Goal: Transaction & Acquisition: Purchase product/service

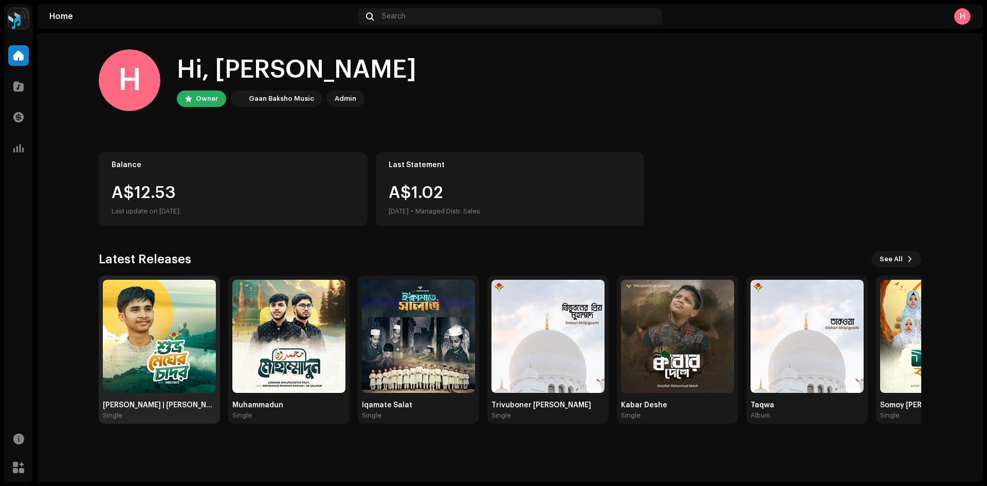
click at [163, 302] on img at bounding box center [159, 336] width 113 height 113
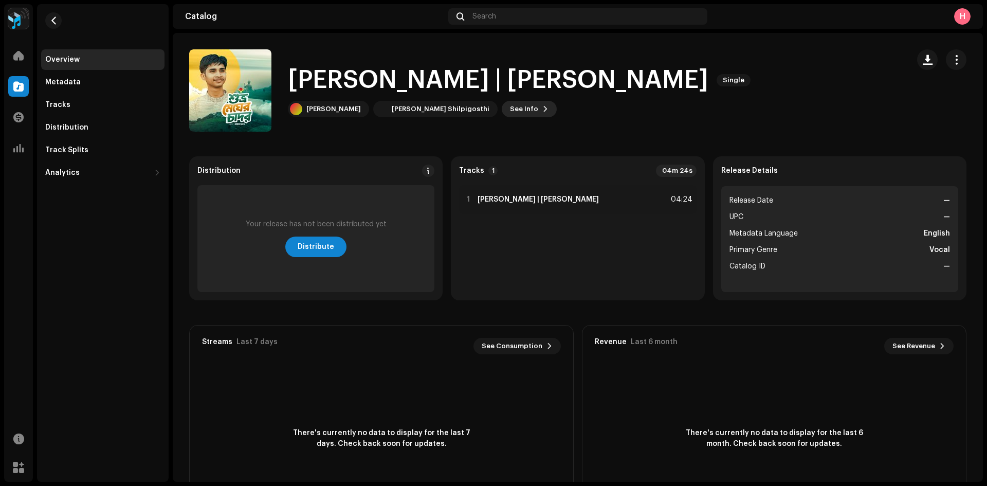
click at [510, 114] on span "See Info" at bounding box center [524, 109] width 28 height 21
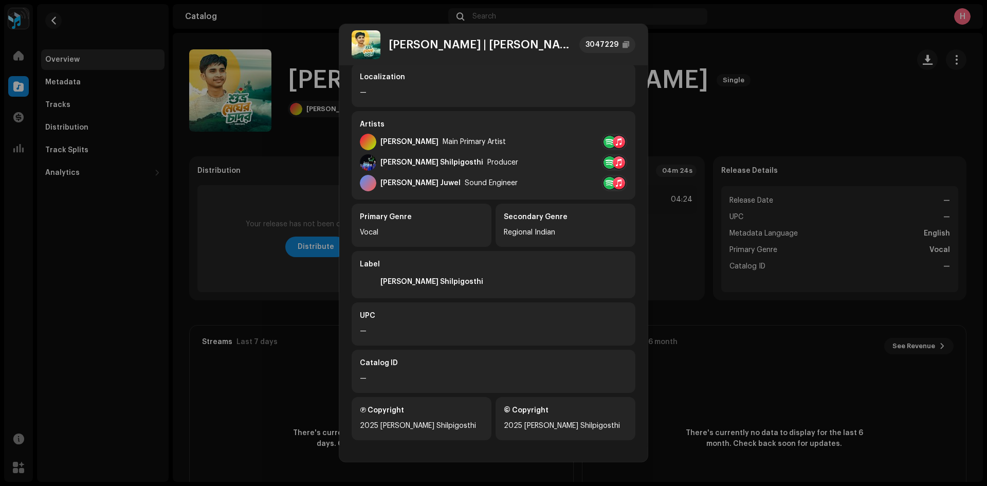
scroll to position [149, 0]
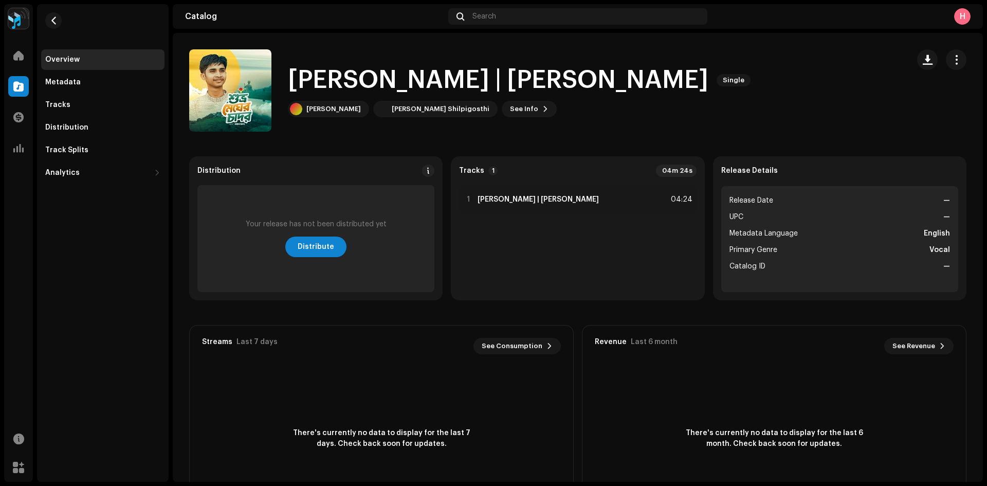
click at [266, 158] on div "[PERSON_NAME] | [PERSON_NAME] Shilpigosthi 3047229 Metadata Distribution Metada…" at bounding box center [493, 243] width 987 height 486
click at [300, 244] on span "Distribute" at bounding box center [316, 246] width 36 height 21
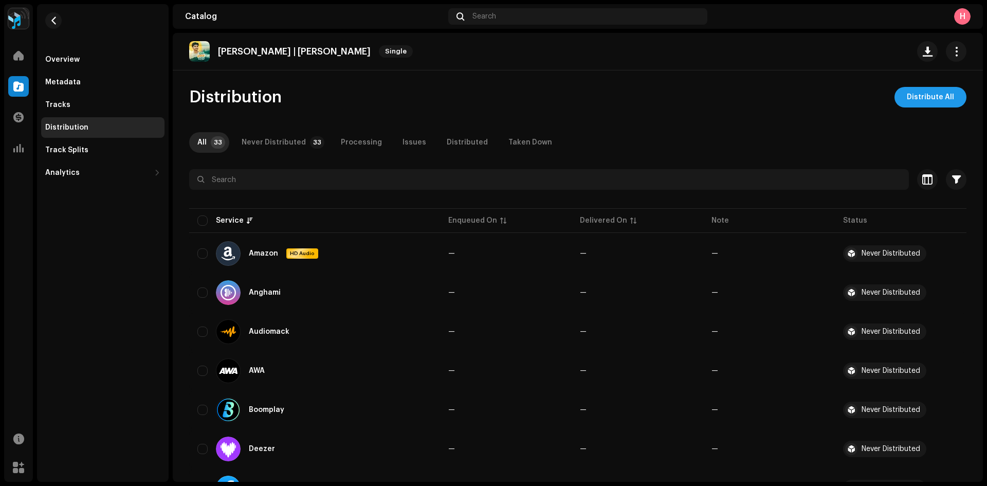
click at [915, 94] on span "Distribute All" at bounding box center [929, 97] width 47 height 21
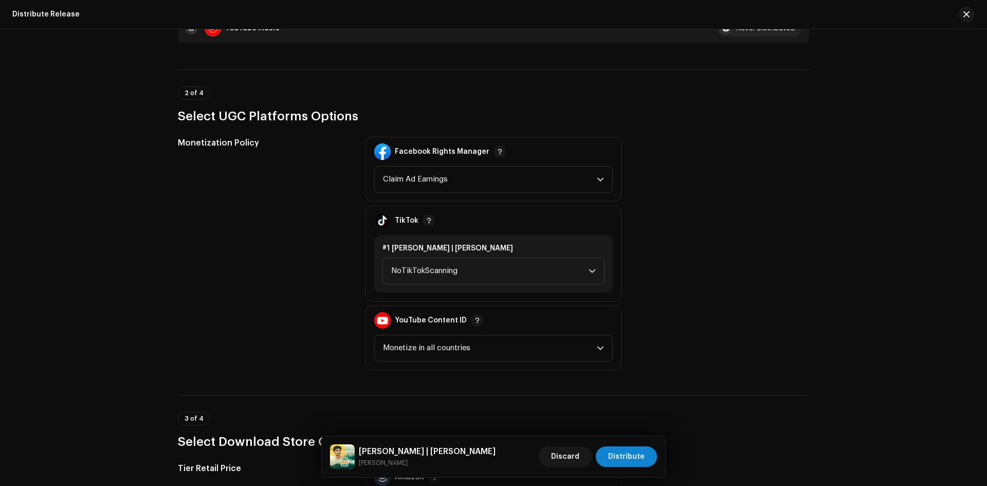
scroll to position [1182, 0]
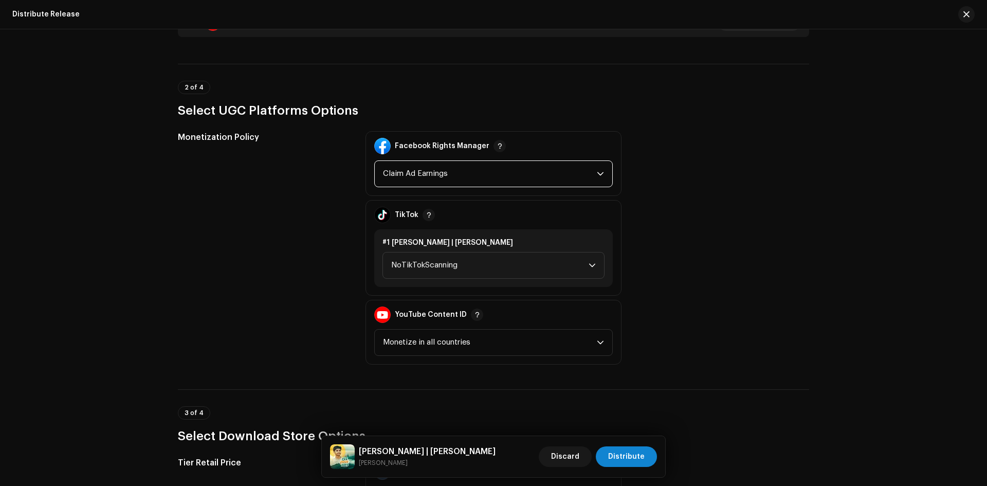
click at [559, 165] on span "Claim Ad Earnings" at bounding box center [490, 174] width 214 height 26
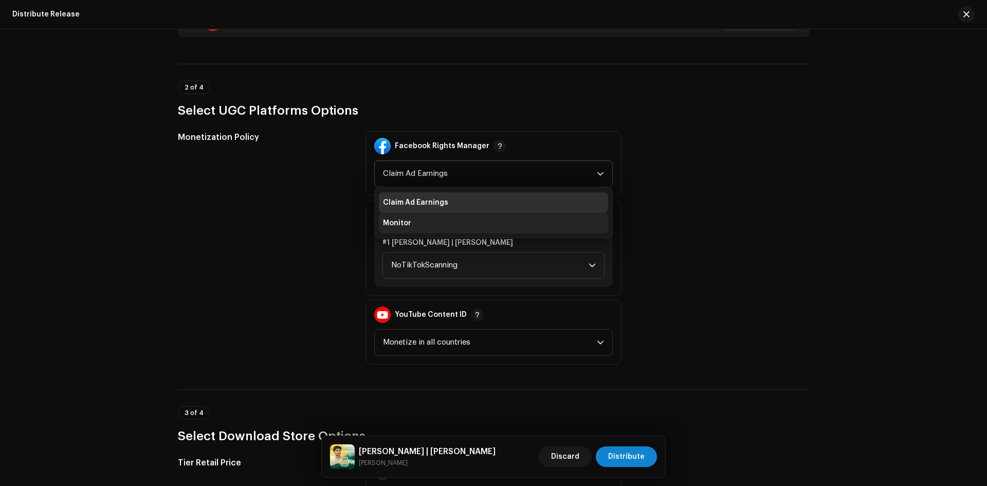
click at [463, 222] on li "Monitor" at bounding box center [493, 223] width 229 height 21
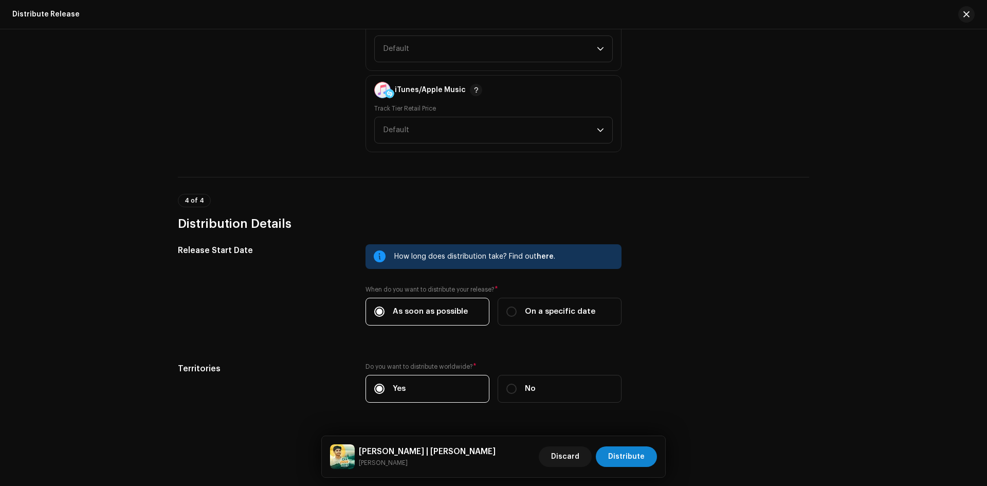
scroll to position [1672, 0]
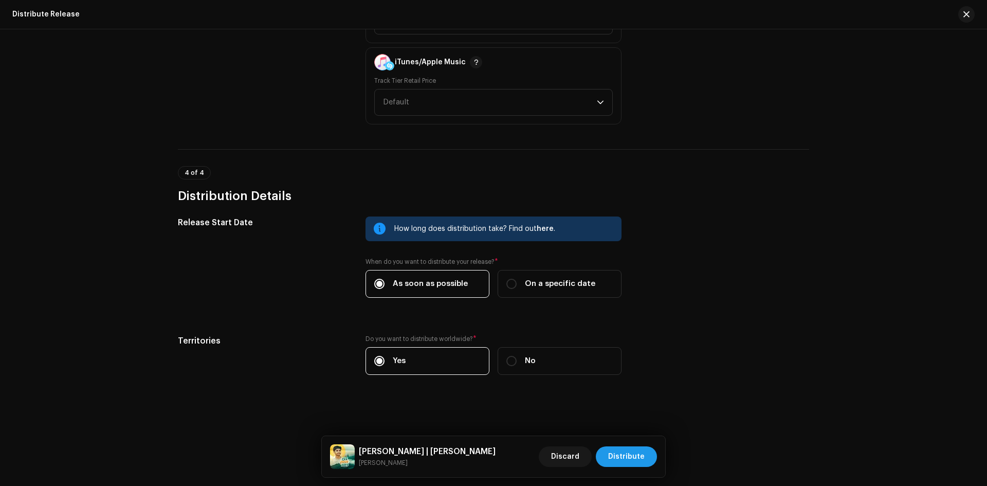
click at [627, 453] on span "Distribute" at bounding box center [626, 456] width 36 height 21
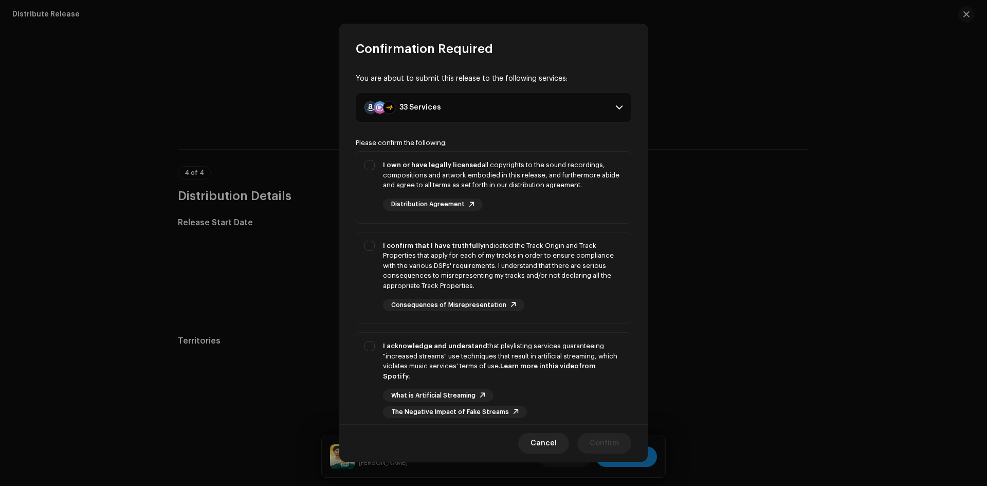
click at [374, 149] on div "Please confirm the following: I own or have legally licensed all copyrights to …" at bounding box center [493, 311] width 275 height 345
click at [374, 161] on div "I own or have legally licensed all copyrights to the sound recordings, composit…" at bounding box center [493, 185] width 274 height 67
checkbox input "true"
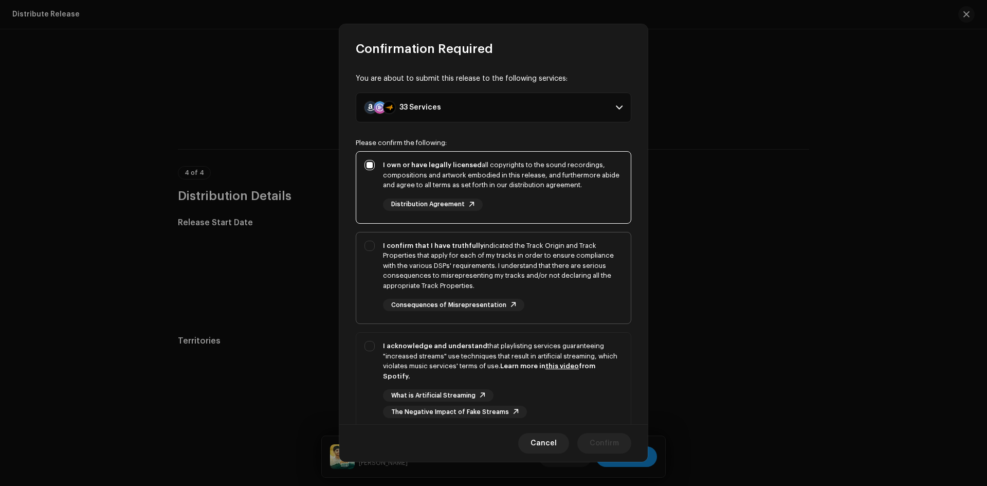
click at [359, 257] on div "I confirm that I have truthfully indicated the Track Origin and Track Propertie…" at bounding box center [493, 275] width 274 height 87
checkbox input "true"
click at [372, 354] on div "I acknowledge and understand that playlisting services guaranteeing "increased …" at bounding box center [493, 379] width 274 height 94
checkbox input "true"
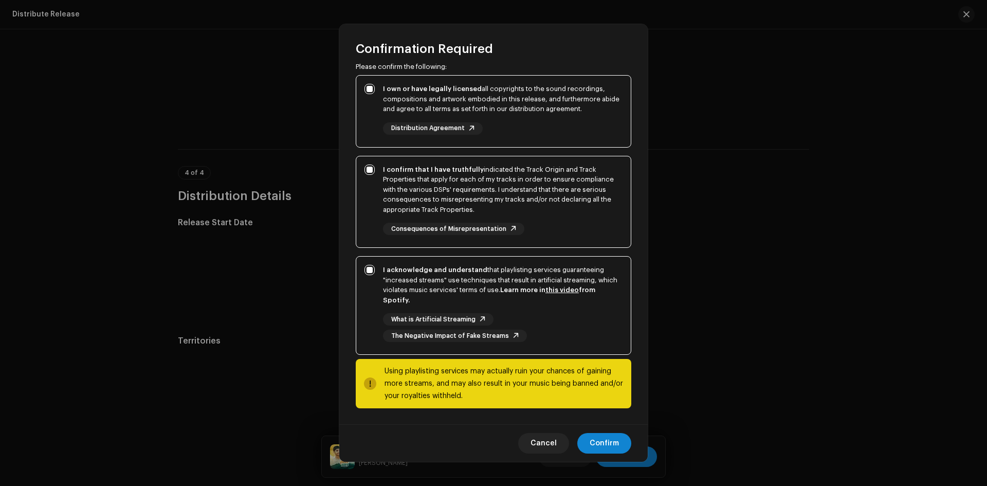
scroll to position [77, 0]
click at [602, 447] on span "Confirm" at bounding box center [603, 443] width 29 height 21
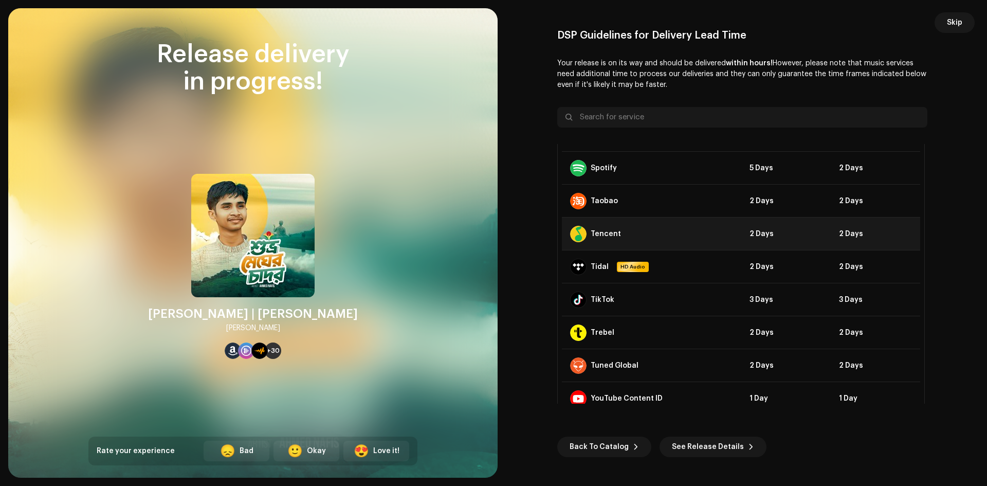
scroll to position [856, 0]
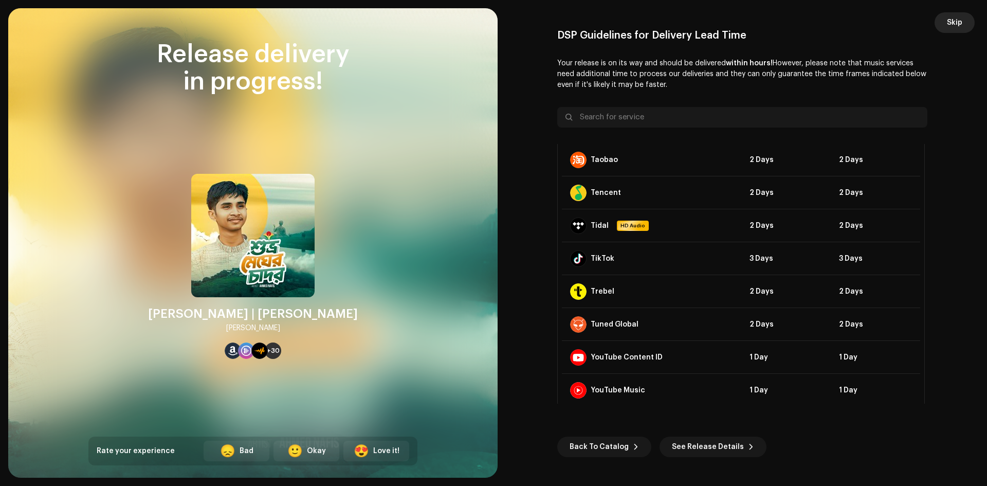
click at [948, 22] on span "Skip" at bounding box center [954, 22] width 15 height 21
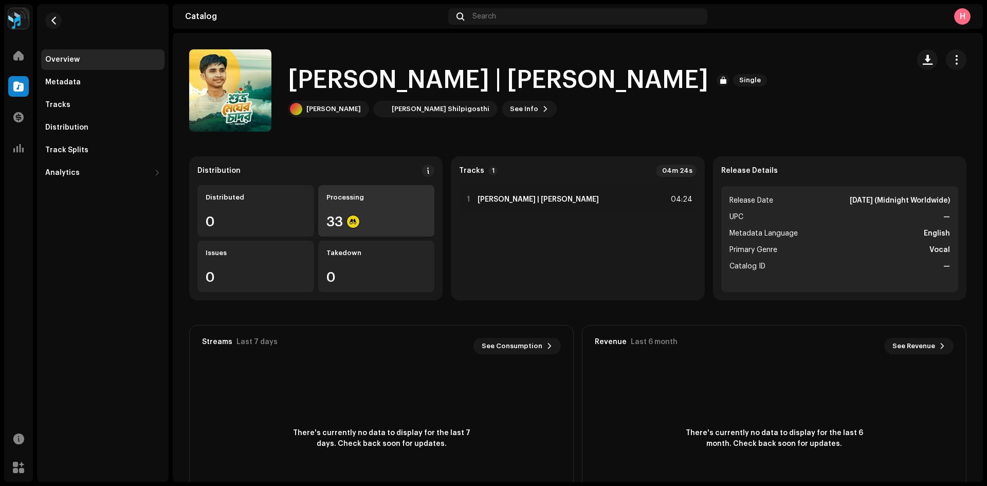
click at [350, 206] on div "Processing 33" at bounding box center [376, 210] width 117 height 51
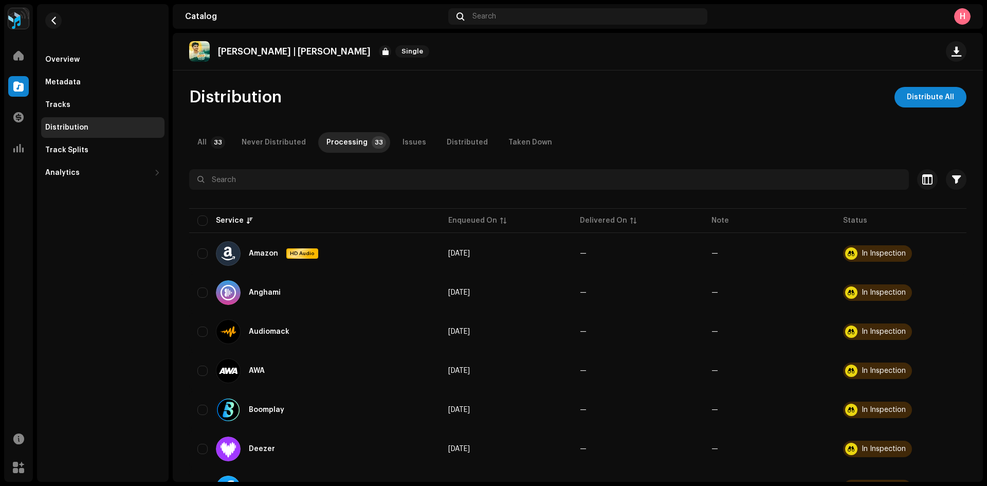
click at [62, 24] on re-m-nav-back at bounding box center [53, 26] width 25 height 45
click at [24, 83] on div at bounding box center [18, 86] width 21 height 21
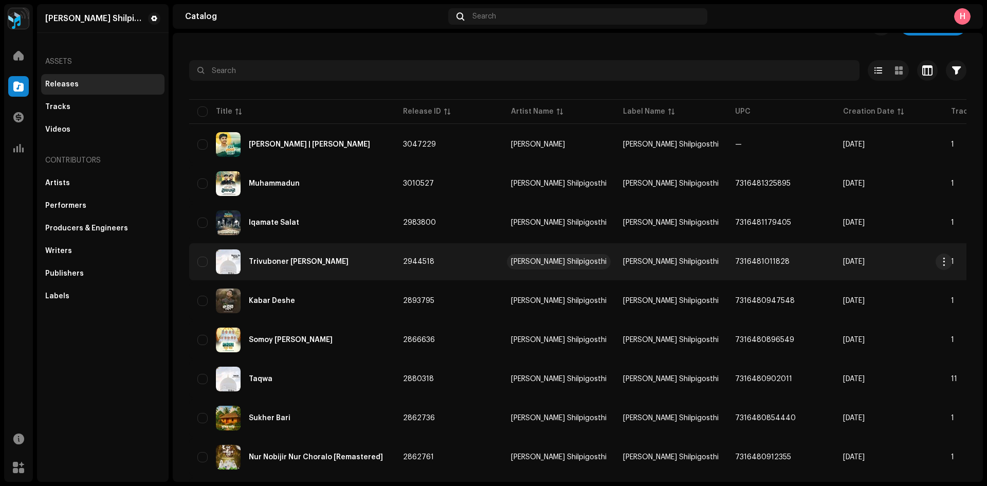
scroll to position [51, 0]
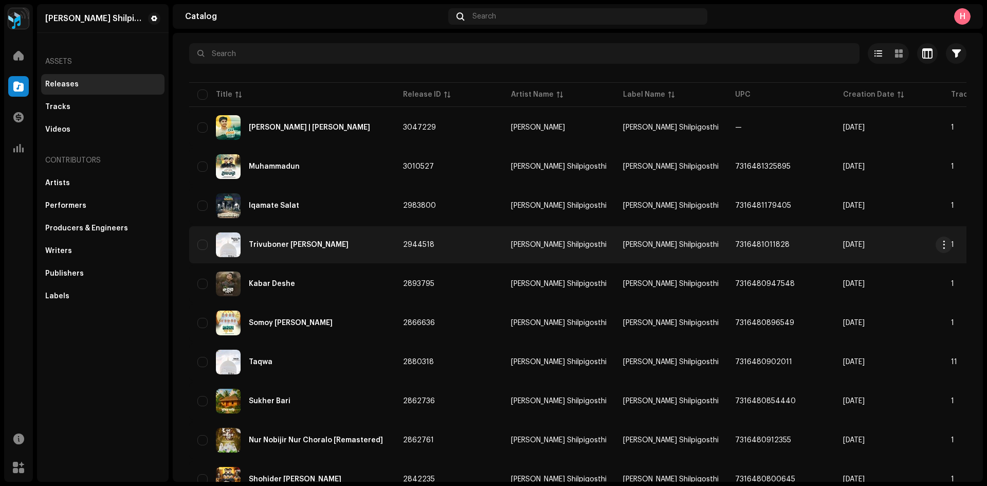
click at [874, 246] on td "[DATE]" at bounding box center [889, 244] width 108 height 37
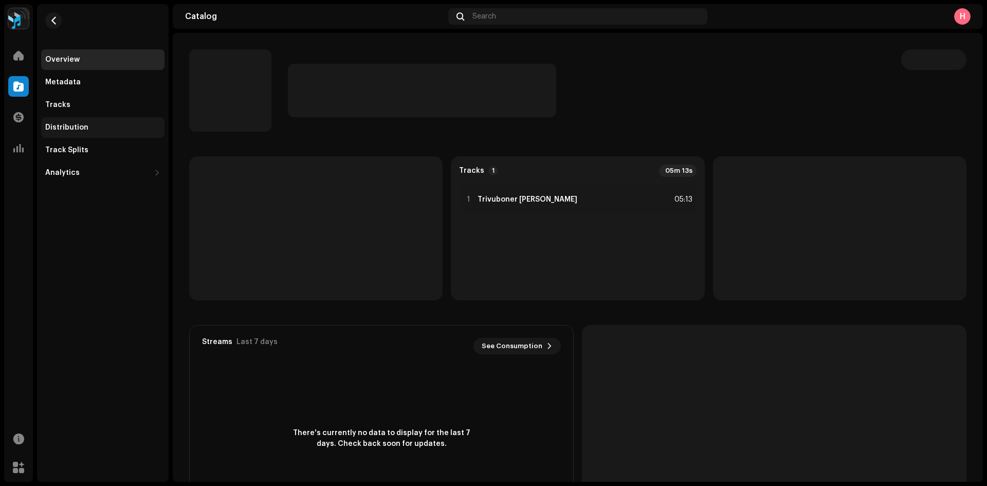
click at [91, 129] on div "Distribution" at bounding box center [102, 127] width 115 height 8
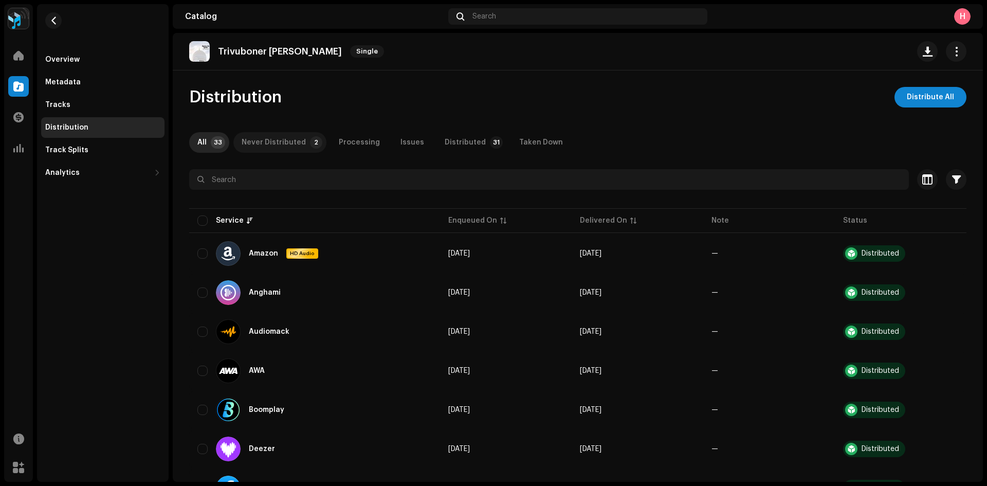
click at [269, 139] on div "Never Distributed" at bounding box center [274, 142] width 64 height 21
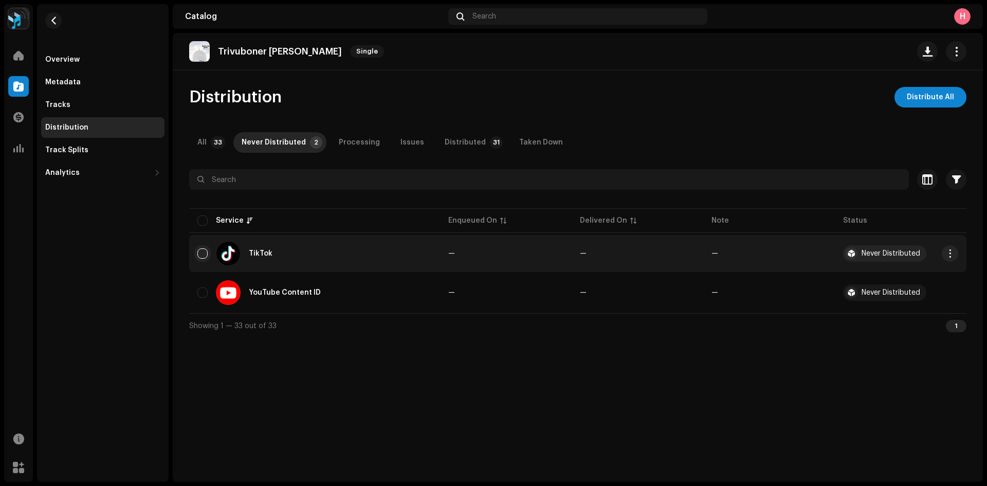
click at [202, 249] on input "checkbox" at bounding box center [202, 253] width 10 height 10
checkbox input "true"
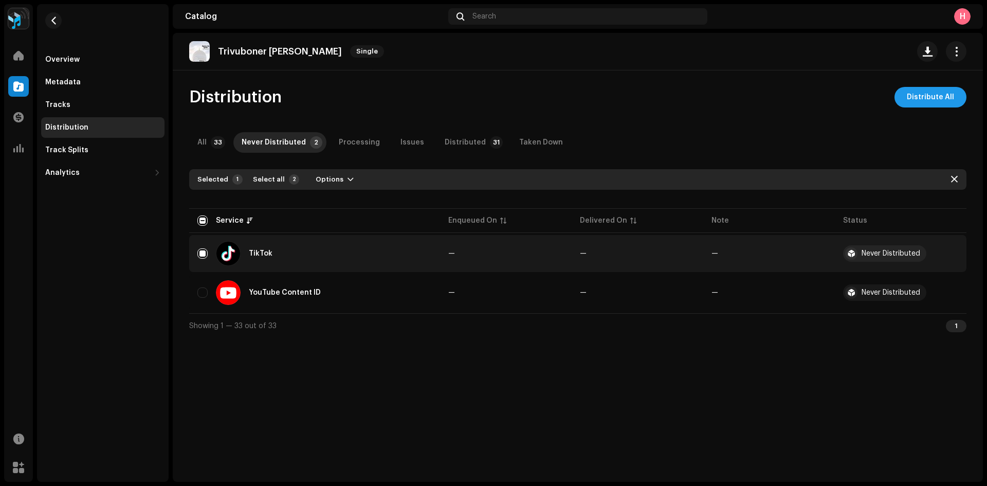
click at [914, 91] on span "Distribute All" at bounding box center [929, 97] width 47 height 21
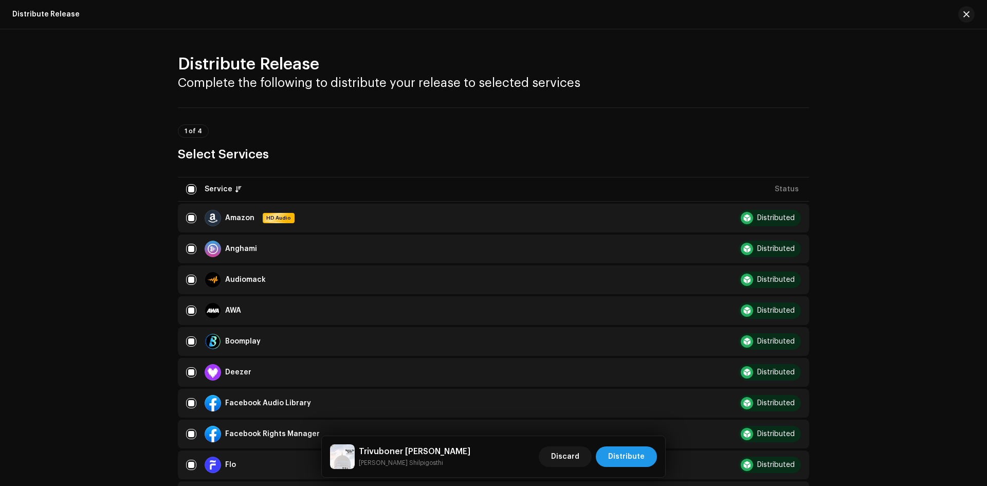
click at [635, 451] on span "Distribute" at bounding box center [626, 456] width 36 height 21
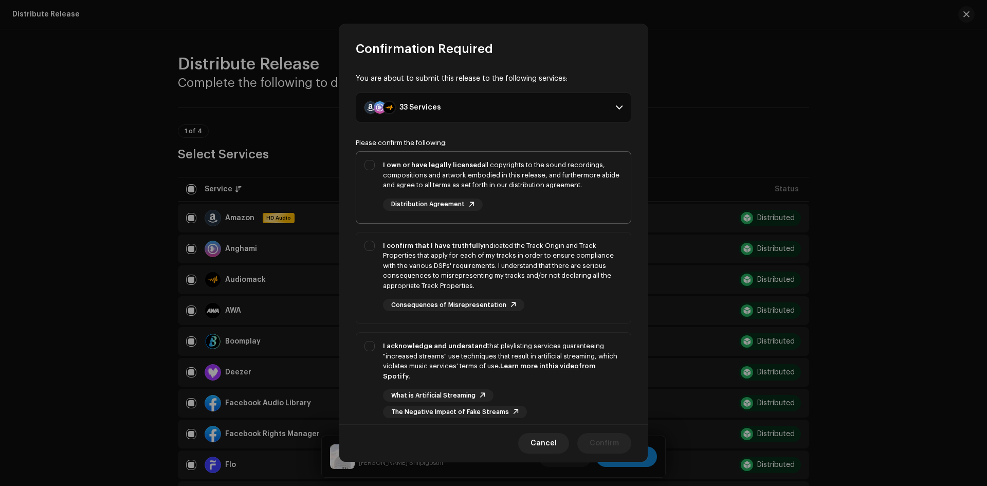
click at [381, 156] on div "I own or have legally licensed all copyrights to the sound recordings, composit…" at bounding box center [493, 185] width 274 height 67
checkbox input "true"
click at [369, 243] on div "I confirm that I have truthfully indicated the Track Origin and Track Propertie…" at bounding box center [493, 275] width 274 height 87
checkbox input "true"
click at [370, 343] on div "I acknowledge and understand that playlisting services guaranteeing "increased …" at bounding box center [493, 379] width 274 height 94
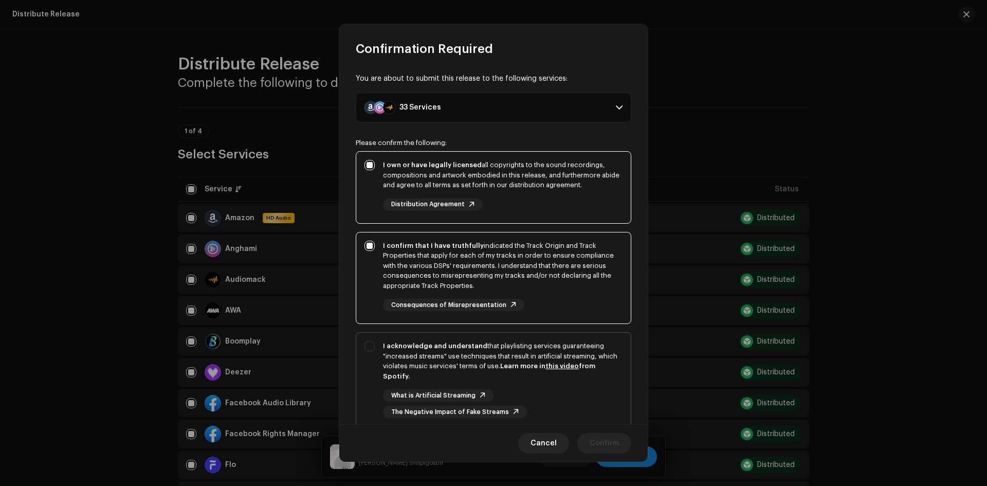
checkbox input "true"
click at [606, 443] on span "Confirm" at bounding box center [603, 443] width 29 height 21
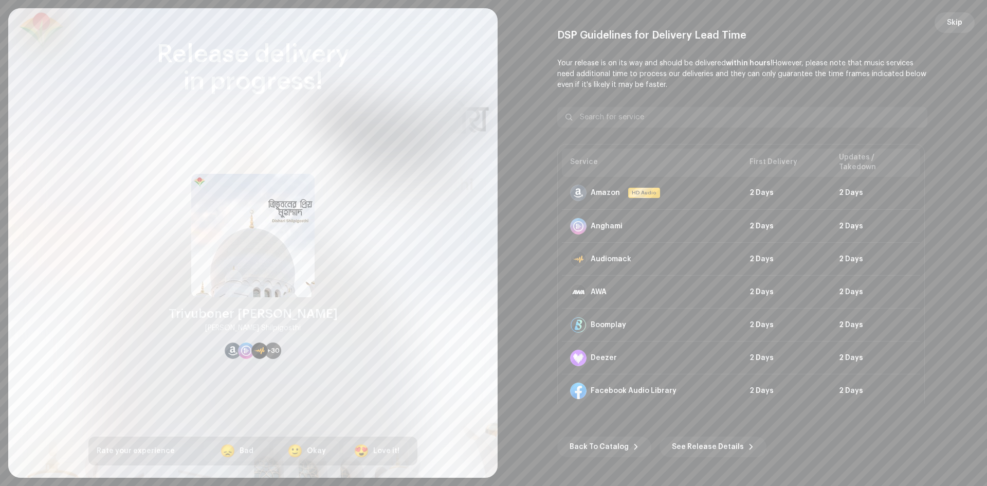
click at [965, 18] on button "Skip" at bounding box center [954, 22] width 40 height 21
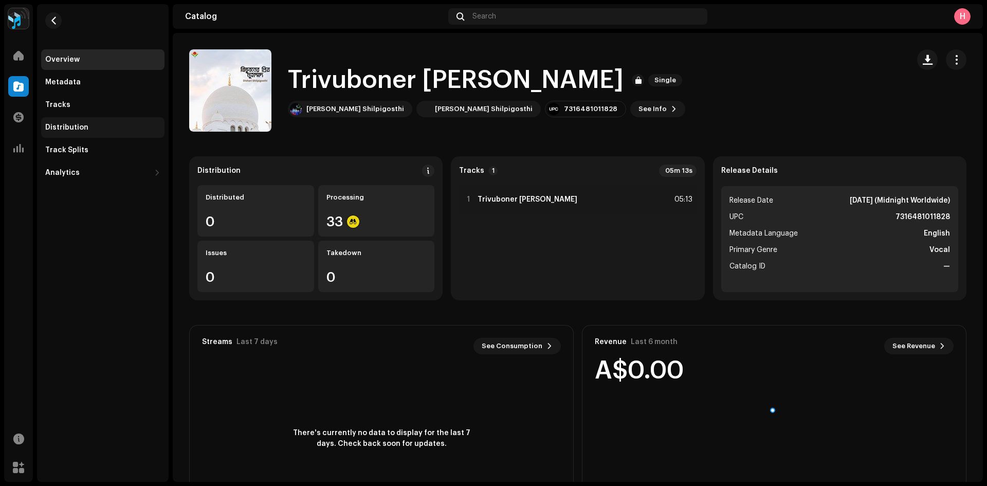
click at [84, 129] on div "Distribution" at bounding box center [66, 127] width 43 height 8
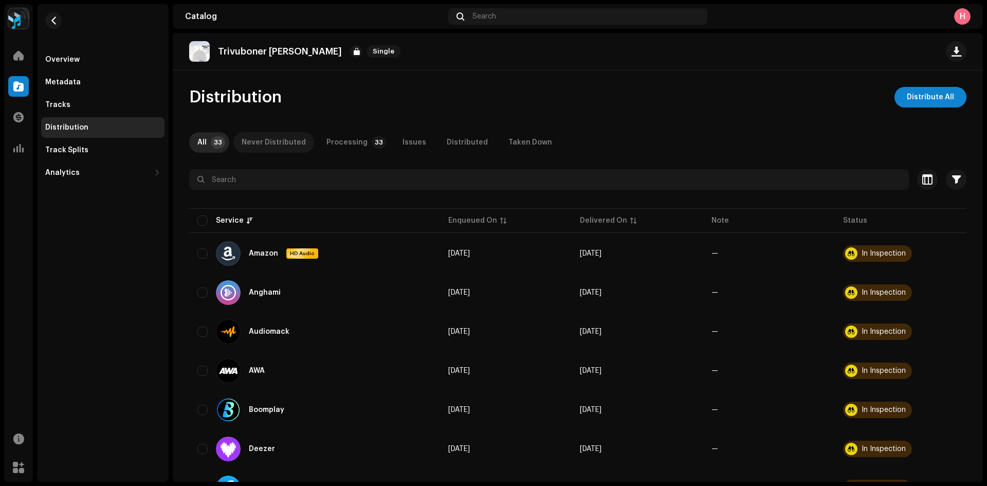
click at [247, 140] on div "Never Distributed" at bounding box center [274, 142] width 64 height 21
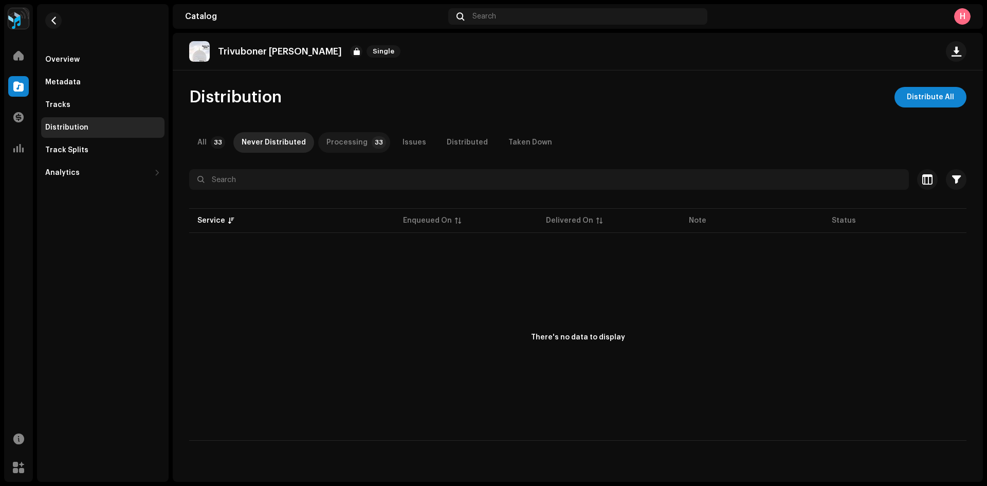
click at [330, 139] on div "Processing" at bounding box center [346, 142] width 41 height 21
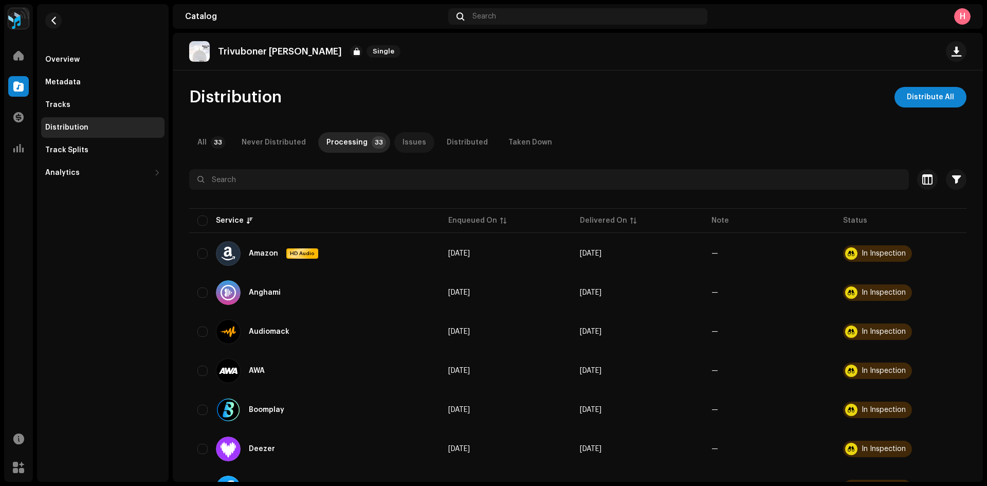
click at [402, 139] on div "Issues" at bounding box center [414, 142] width 24 height 21
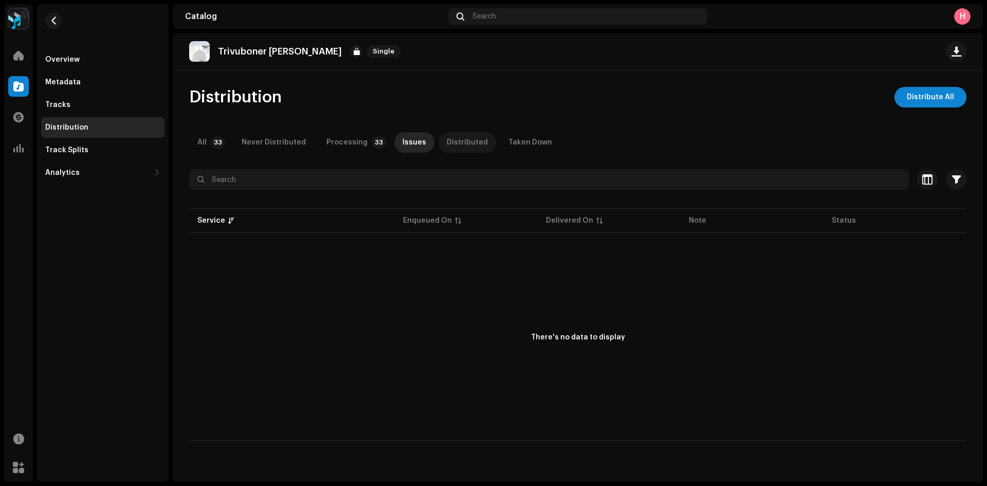
click at [438, 141] on p-tab "Distributed" at bounding box center [467, 142] width 58 height 21
click at [508, 140] on div "Taken Down" at bounding box center [530, 142] width 44 height 21
click at [58, 19] on button "button" at bounding box center [53, 20] width 16 height 16
